Goal: Navigation & Orientation: Find specific page/section

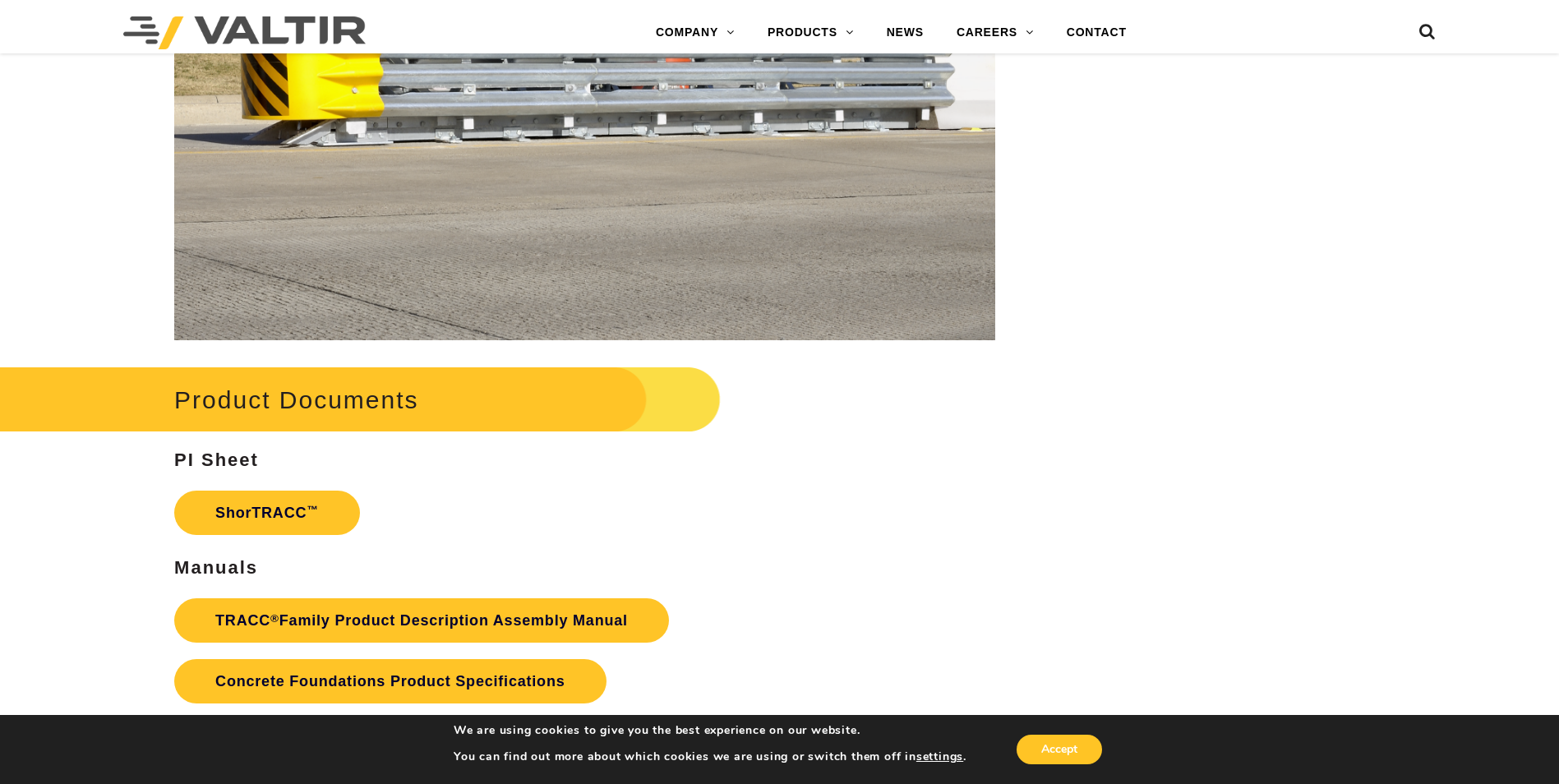
scroll to position [2528, 0]
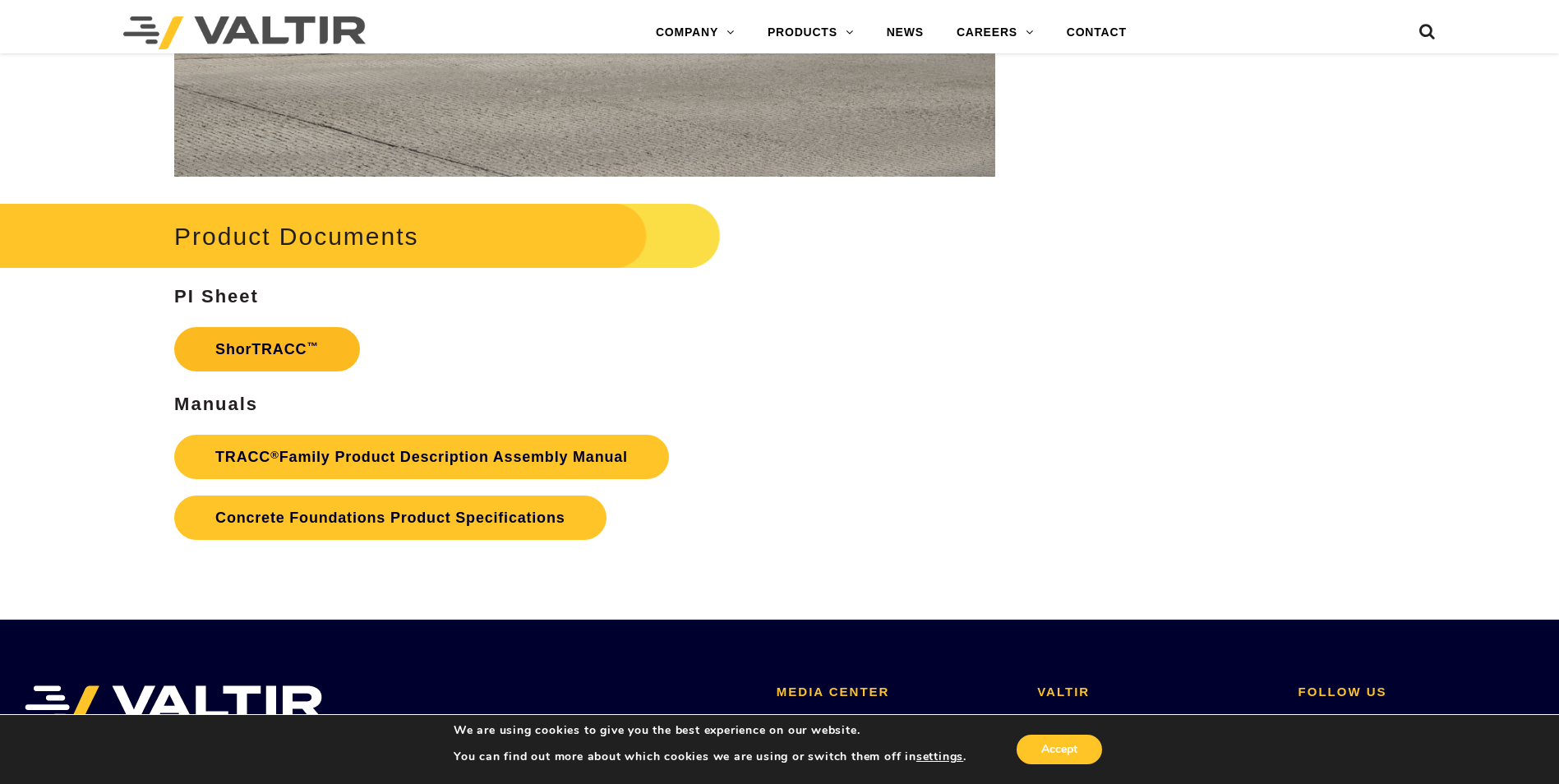
click at [288, 352] on link "ShorTRACC ™" at bounding box center [267, 349] width 186 height 45
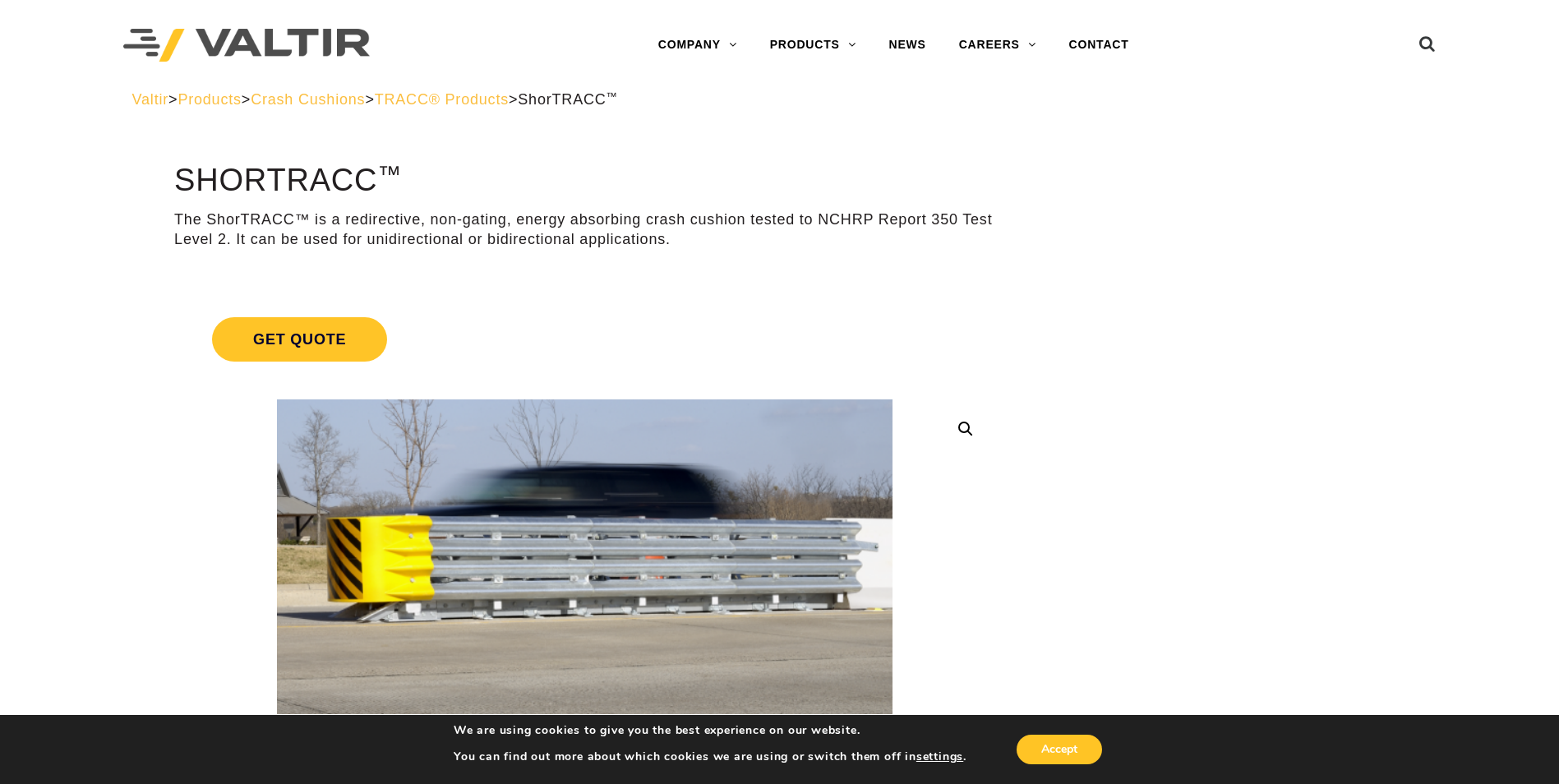
click at [365, 102] on span "Crash Cushions" at bounding box center [308, 99] width 114 height 17
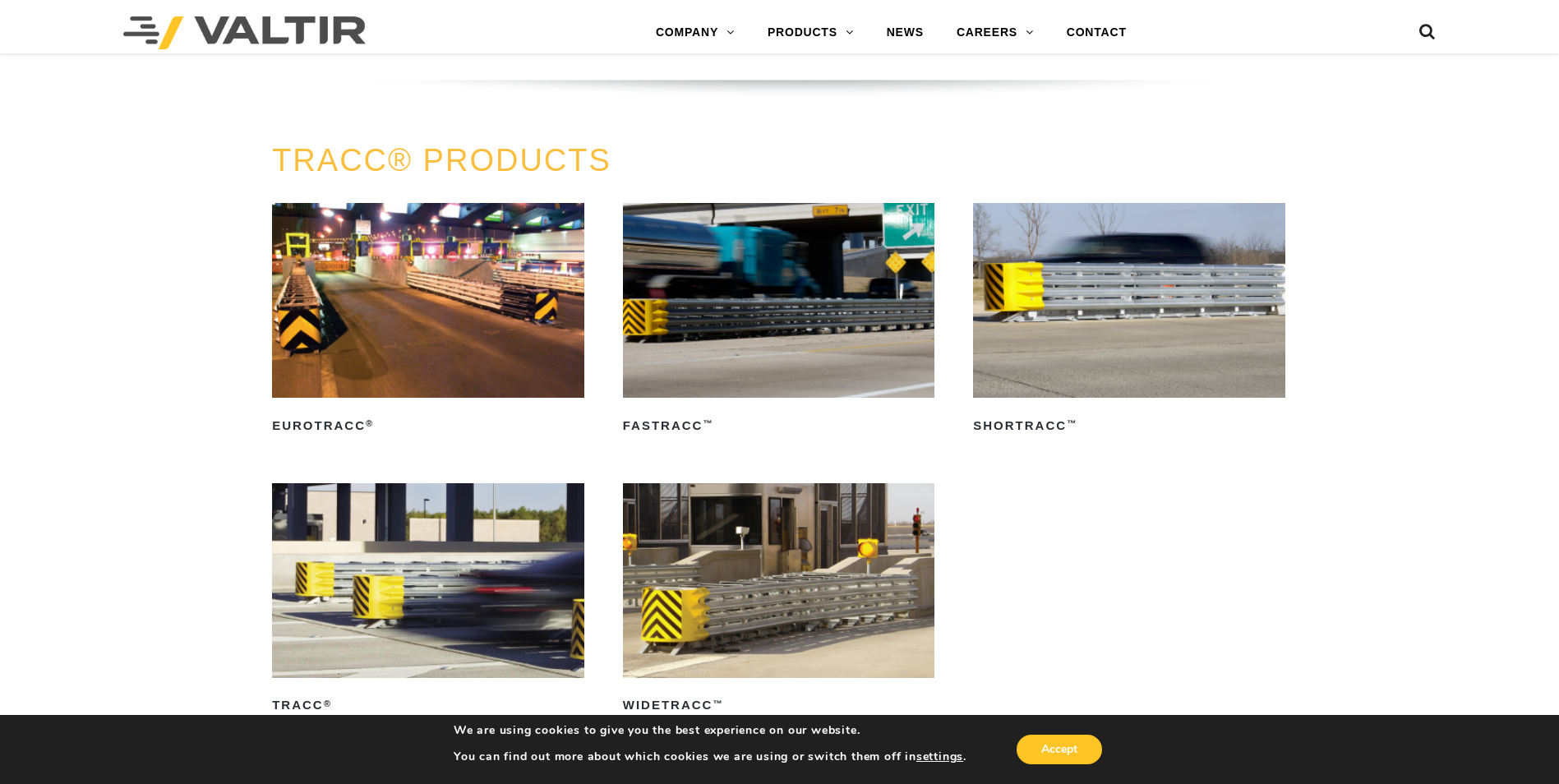
scroll to position [2711, 0]
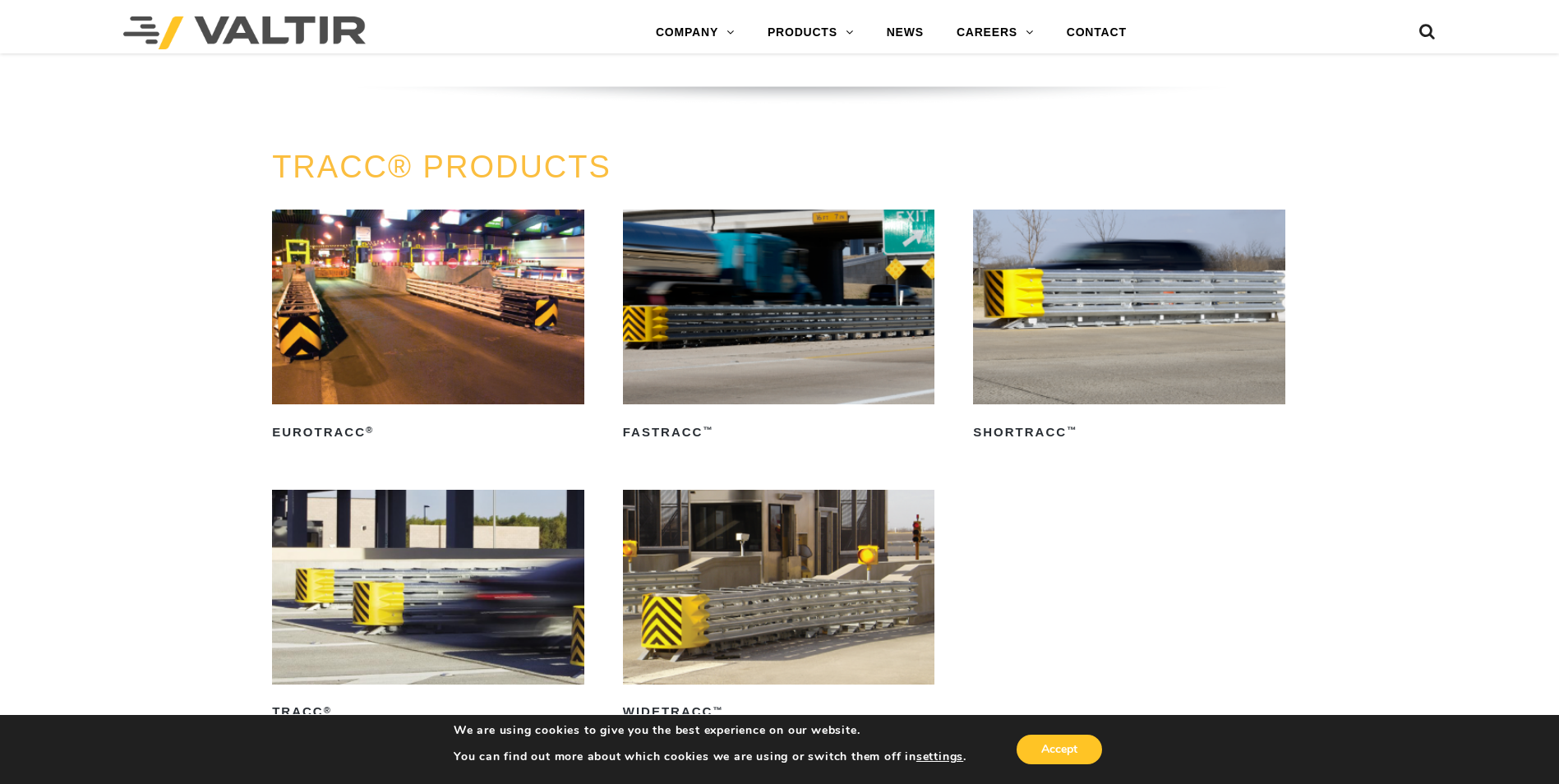
click at [1184, 302] on img at bounding box center [1129, 307] width 312 height 195
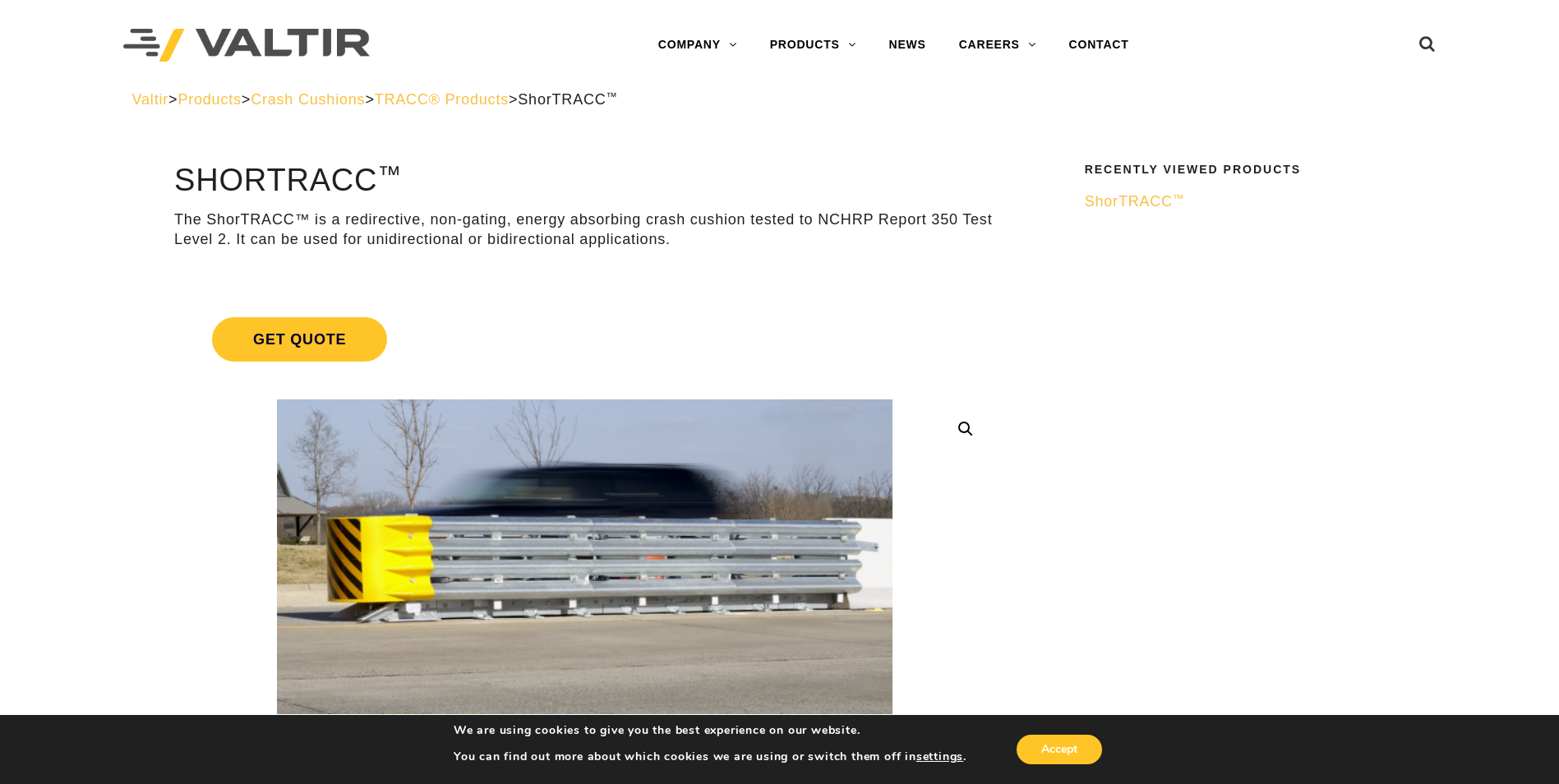
click at [1167, 195] on span "ShorTRACC ™" at bounding box center [1134, 202] width 100 height 17
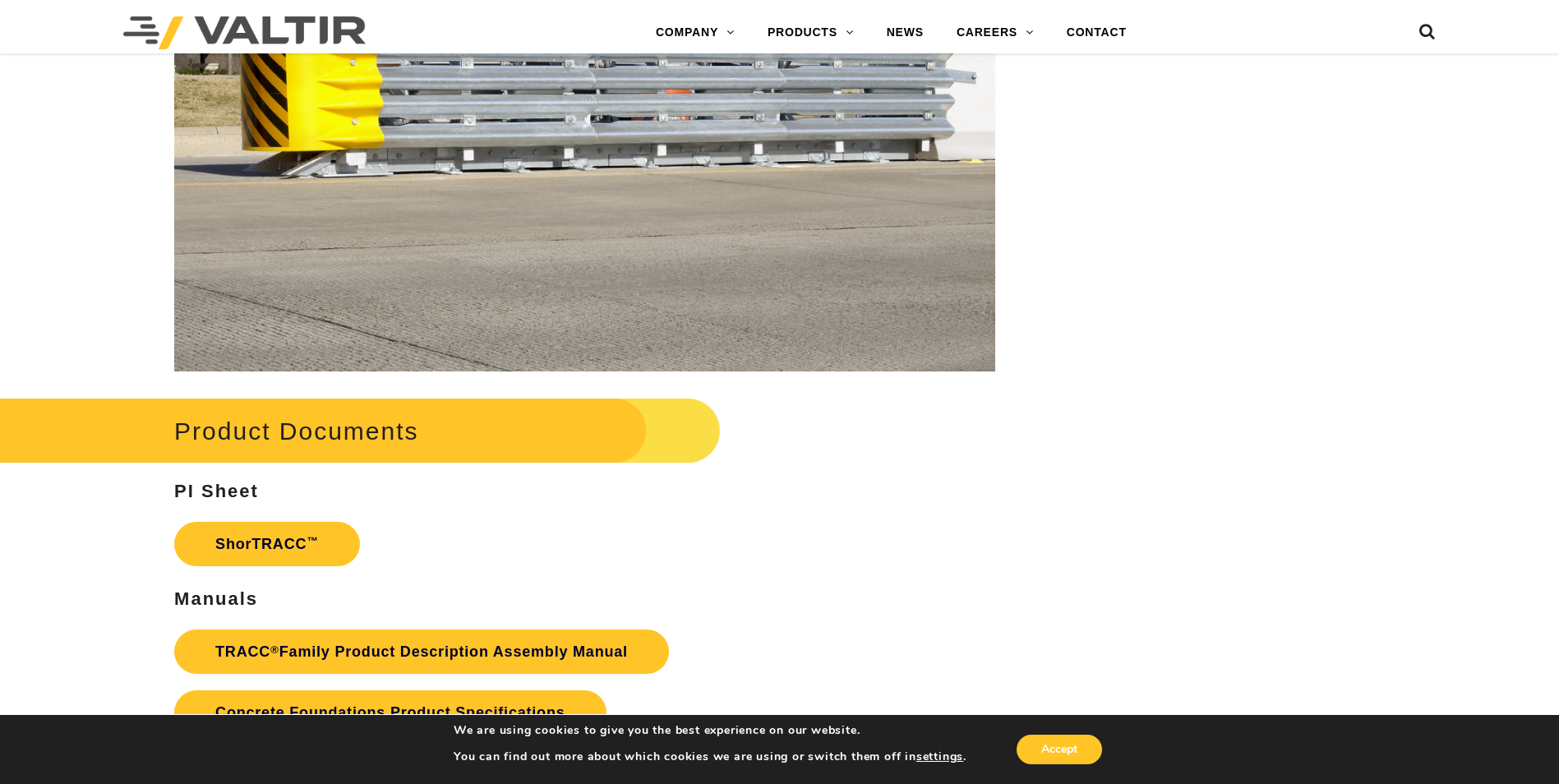
scroll to position [2200, 0]
